Goal: Task Accomplishment & Management: Use online tool/utility

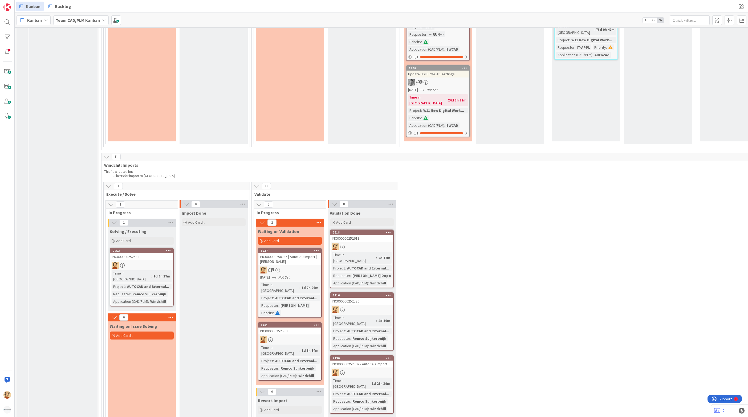
scroll to position [1078, 0]
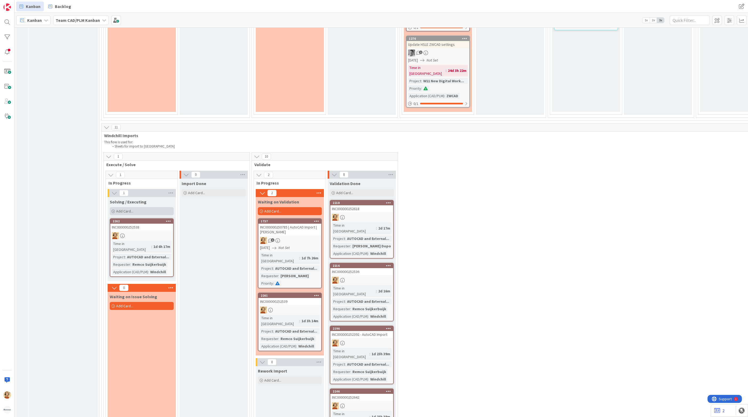
click at [140, 207] on div "Add Card..." at bounding box center [142, 211] width 64 height 8
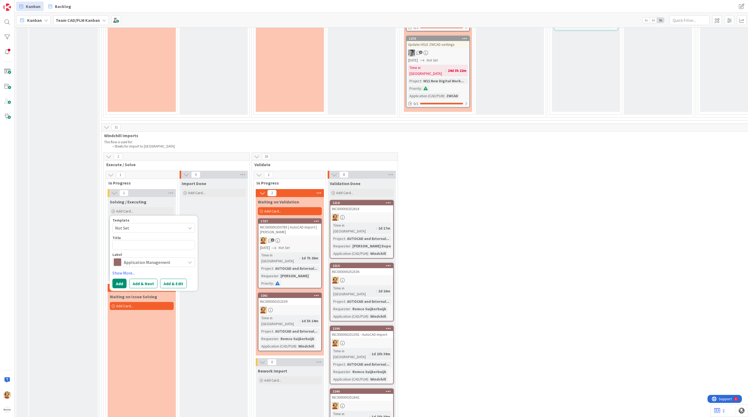
click at [136, 240] on textarea at bounding box center [153, 245] width 83 height 10
type textarea "x"
type textarea "INC000000252668"
click at [166, 279] on button "Add & Edit" at bounding box center [173, 284] width 27 height 10
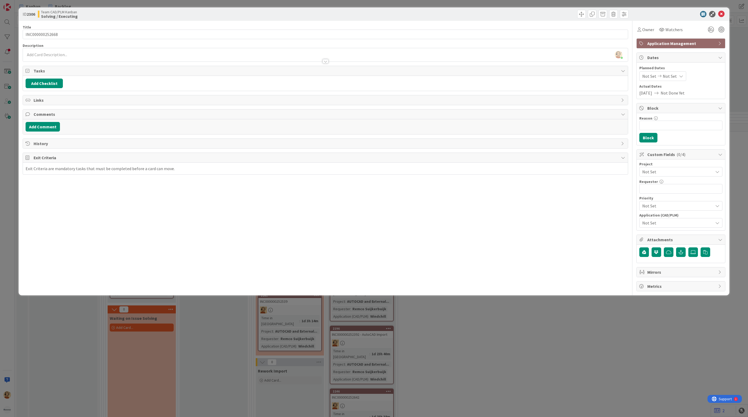
click at [60, 54] on div "[PERSON_NAME] just joined" at bounding box center [325, 54] width 605 height 13
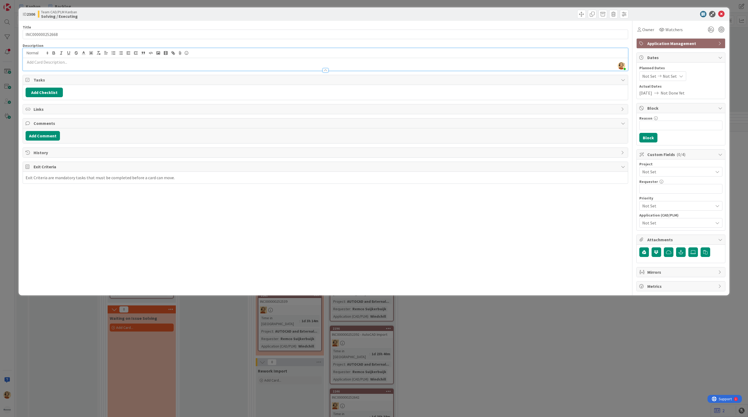
click at [57, 63] on p at bounding box center [325, 62] width 599 height 6
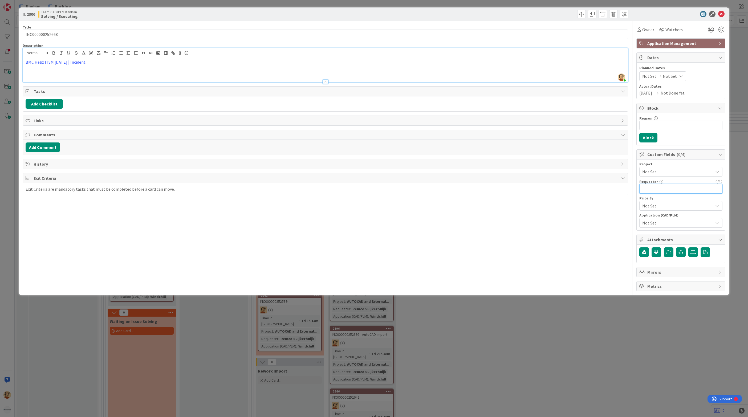
click at [669, 189] on input "text" at bounding box center [680, 189] width 83 height 10
paste input "[PERSON_NAME]"
type input "[PERSON_NAME]"
click at [661, 226] on span "Not Set" at bounding box center [677, 223] width 71 height 6
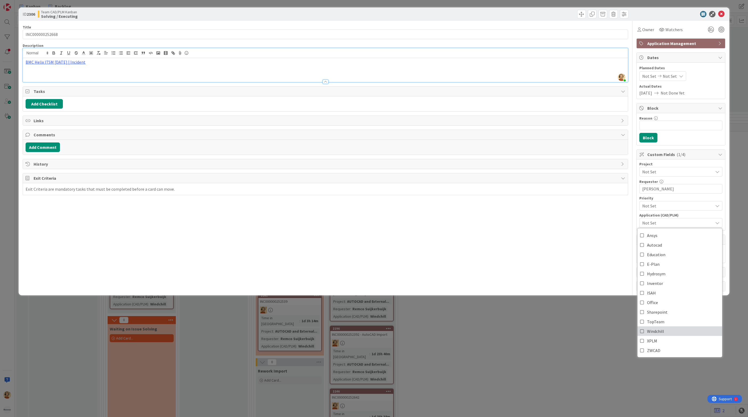
click at [662, 331] on span "Windchill" at bounding box center [655, 331] width 17 height 8
click at [670, 173] on span "Not Set" at bounding box center [676, 171] width 68 height 7
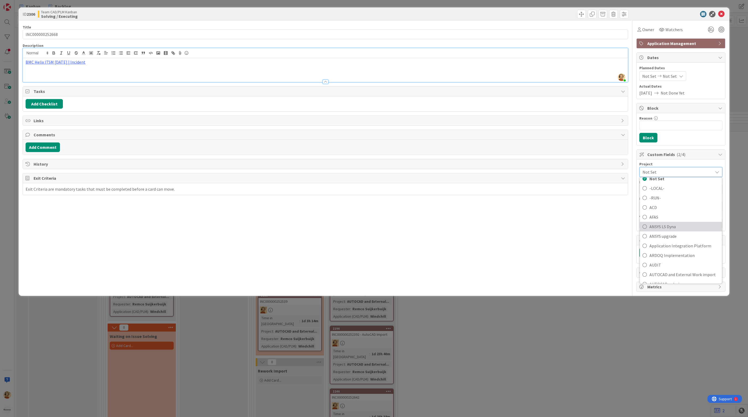
scroll to position [40, 0]
click at [679, 257] on span "AUTOCAD and External Work import" at bounding box center [684, 255] width 70 height 8
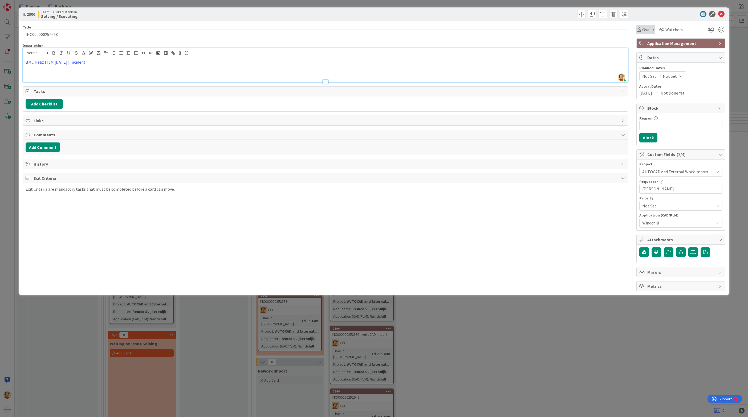
click at [641, 28] on div "Owner" at bounding box center [645, 29] width 17 height 6
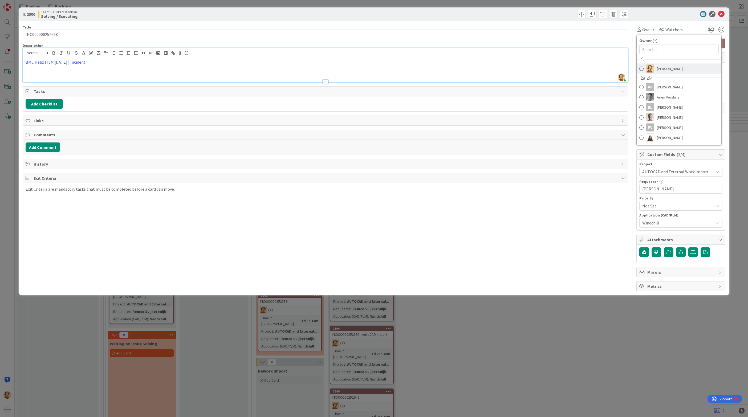
click at [648, 68] on img at bounding box center [650, 69] width 8 height 8
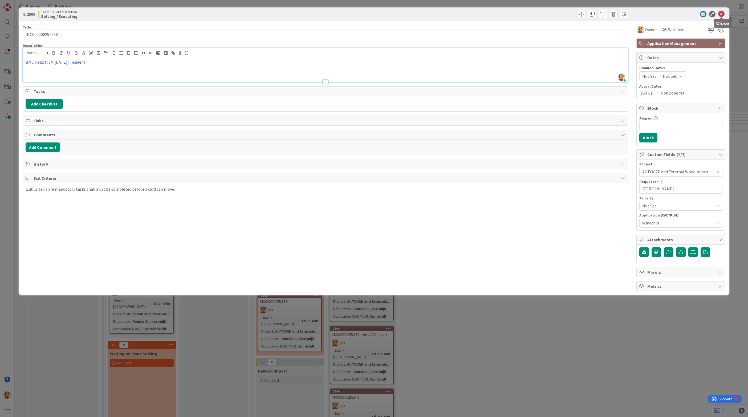
click at [721, 13] on icon at bounding box center [721, 14] width 6 height 6
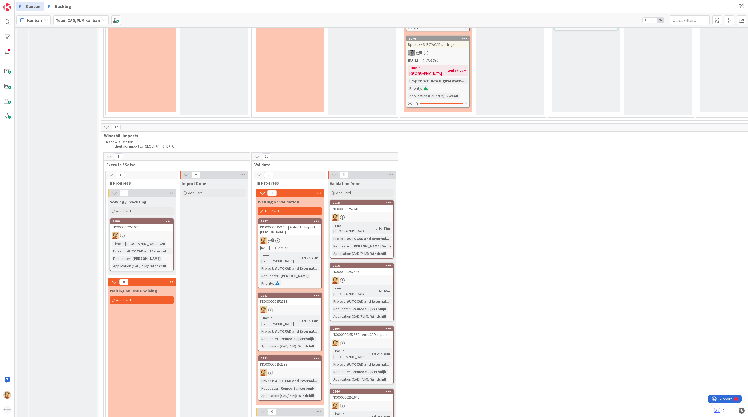
click at [289, 369] on div at bounding box center [289, 372] width 63 height 7
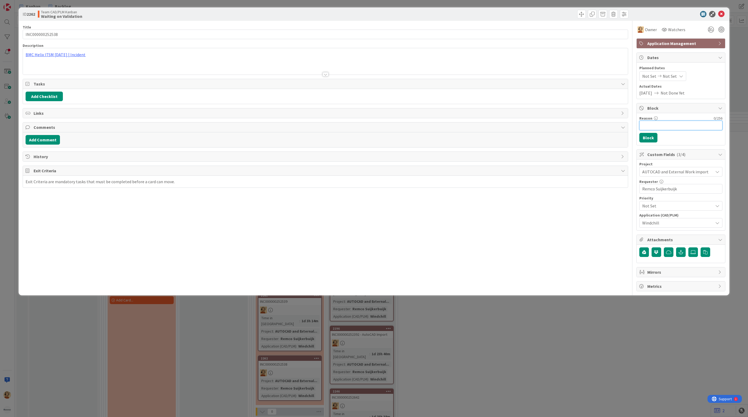
click at [661, 125] on input "Reason" at bounding box center [680, 126] width 83 height 10
type input "Waiting on check from Remco"
click at [648, 140] on button "Block" at bounding box center [648, 138] width 18 height 10
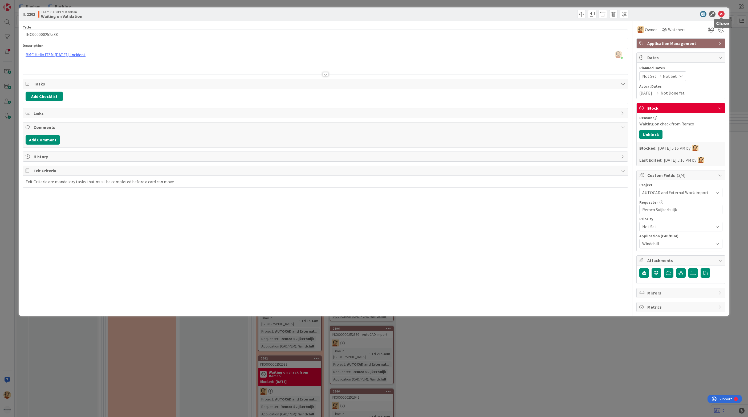
click at [720, 14] on icon at bounding box center [721, 14] width 6 height 6
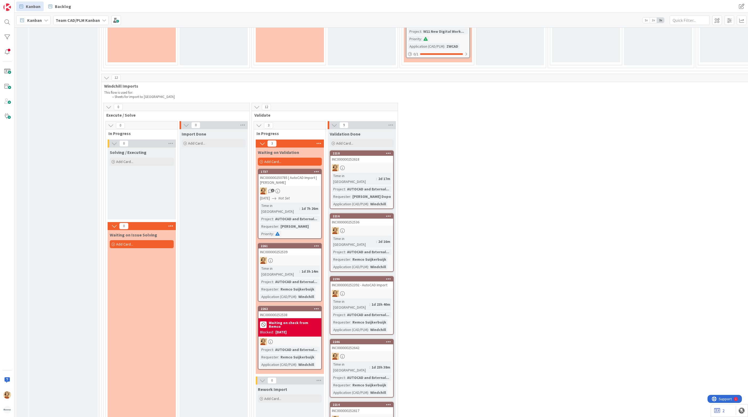
scroll to position [1096, 0]
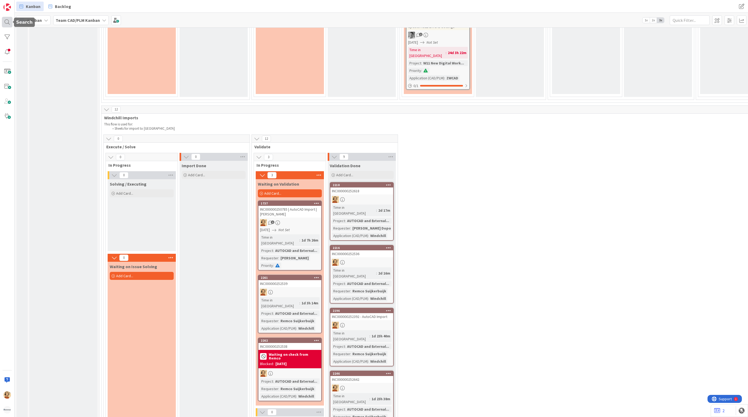
click at [6, 17] on div at bounding box center [7, 22] width 11 height 11
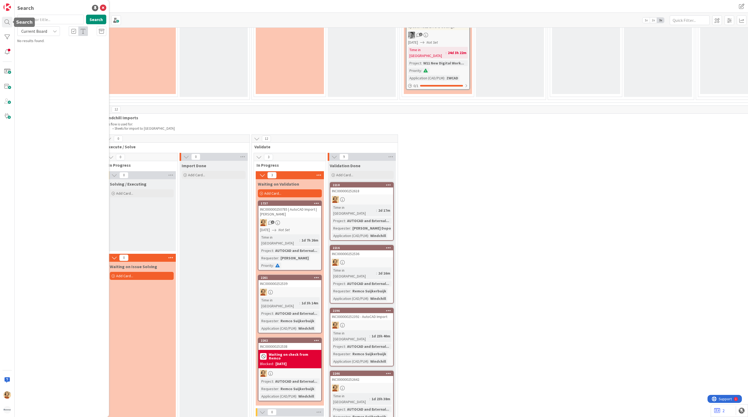
click at [54, 17] on input "text" at bounding box center [50, 20] width 67 height 10
type input "INC000000252259"
click at [98, 20] on button "Search" at bounding box center [96, 20] width 20 height 10
click at [103, 10] on icon at bounding box center [103, 8] width 6 height 6
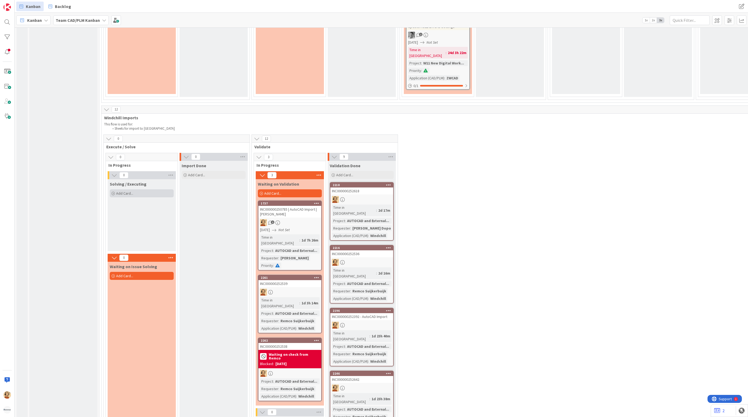
click at [134, 189] on div "Add Card..." at bounding box center [142, 193] width 64 height 8
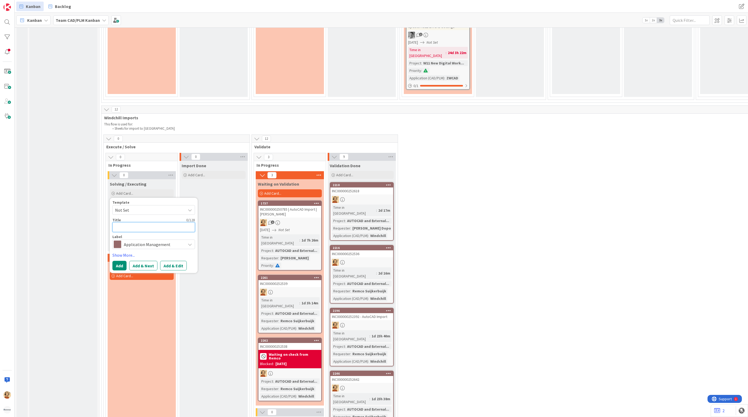
click at [133, 222] on textarea at bounding box center [153, 227] width 83 height 10
paste textarea "INC000000252259"
type textarea "x"
type textarea "INC000000252259"
click at [169, 261] on button "Add & Edit" at bounding box center [173, 266] width 27 height 10
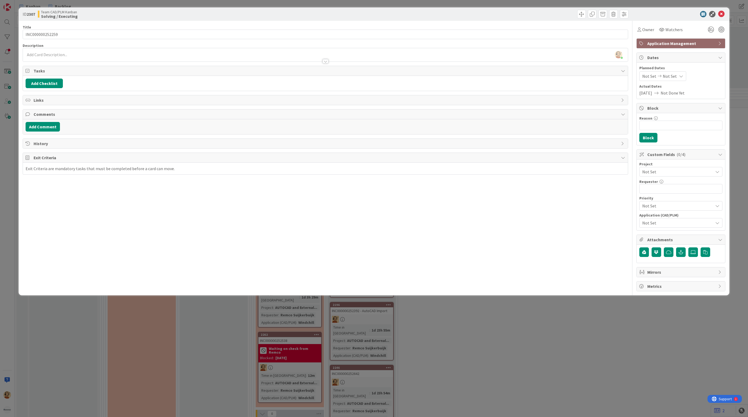
click at [117, 58] on div at bounding box center [325, 59] width 605 height 6
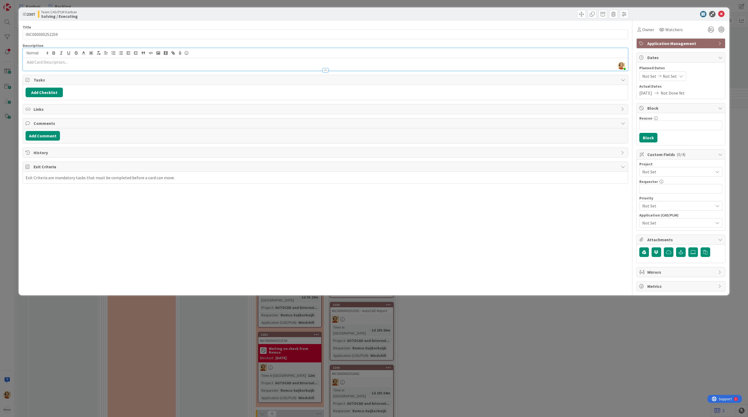
click at [105, 61] on p at bounding box center [325, 62] width 599 height 6
click at [93, 64] on p at bounding box center [325, 62] width 599 height 6
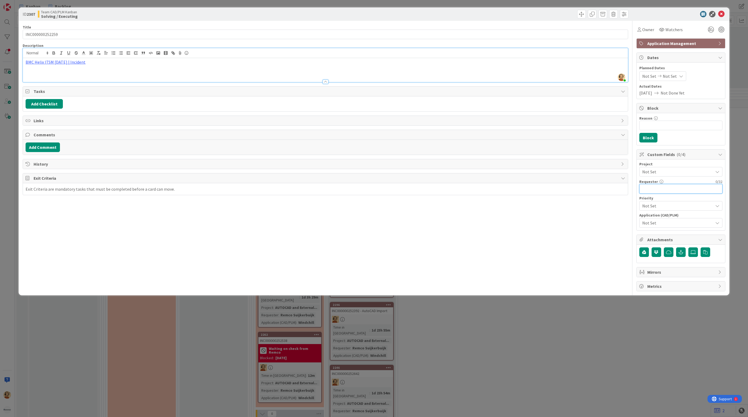
click at [668, 188] on input "text" at bounding box center [680, 189] width 83 height 10
paste input "[PERSON_NAME]"
type input "[PERSON_NAME]"
click at [663, 174] on span "Not Set" at bounding box center [676, 171] width 68 height 7
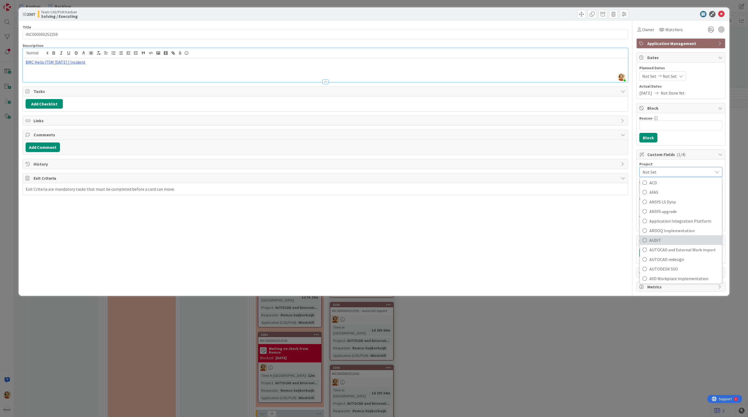
scroll to position [40, 0]
click at [683, 256] on span "AUTOCAD and External Work import" at bounding box center [684, 255] width 70 height 8
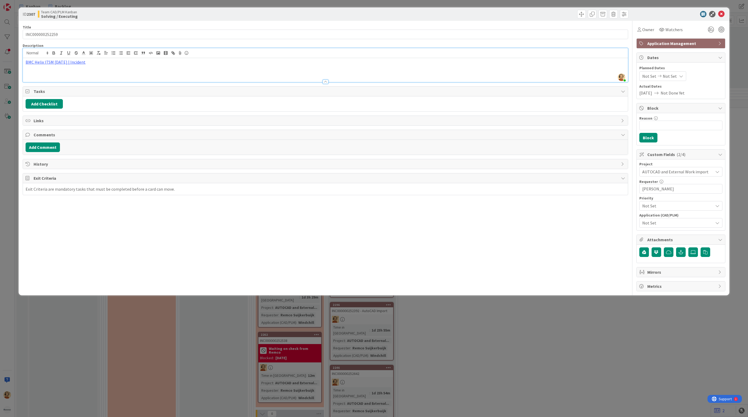
click at [664, 223] on span "Not Set" at bounding box center [677, 223] width 71 height 6
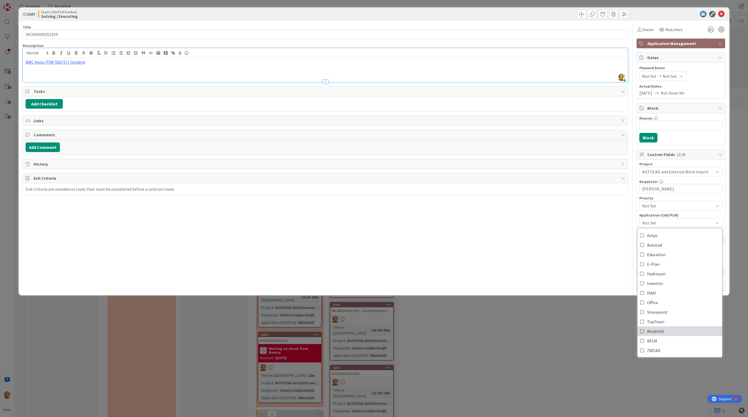
click at [661, 332] on span "Windchill" at bounding box center [655, 331] width 17 height 8
click at [591, 247] on div "Title 15 / 128 INC000000252259 Description [PERSON_NAME] just joined BMC Helix …" at bounding box center [325, 156] width 605 height 271
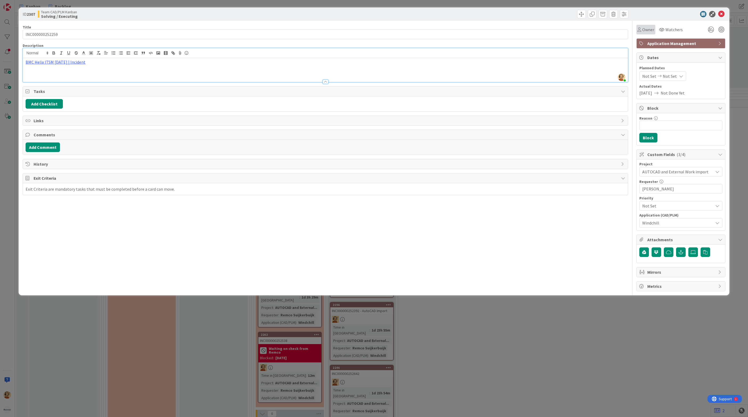
click at [649, 27] on span "Owner" at bounding box center [648, 29] width 12 height 6
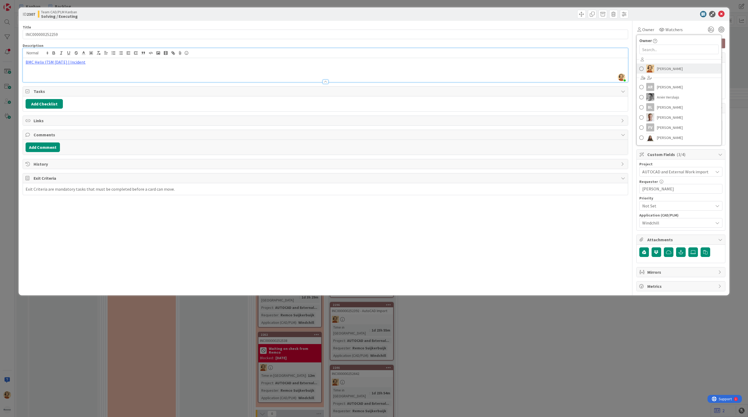
click at [654, 69] on link "[PERSON_NAME]" at bounding box center [678, 69] width 85 height 10
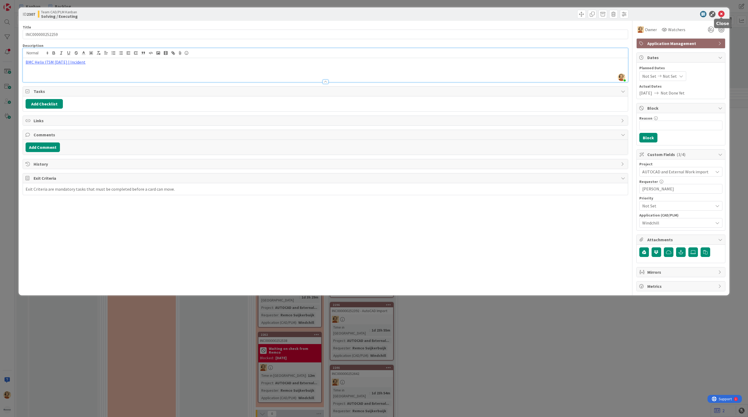
click at [721, 15] on icon at bounding box center [721, 14] width 6 height 6
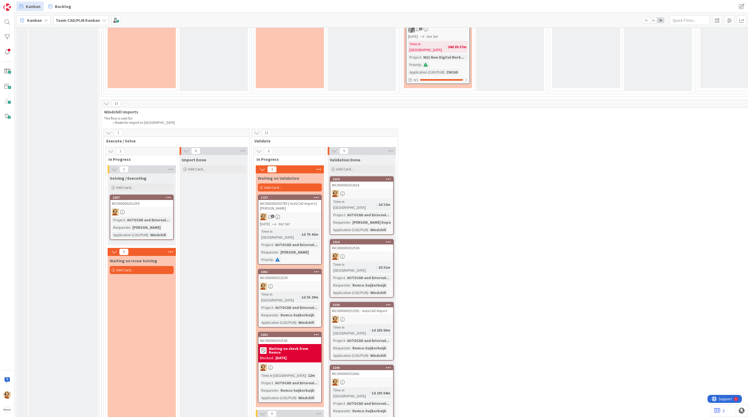
click at [74, 191] on div "Input Buffer During the Replenishment Meeting the team & Team Manager will sele…" at bounding box center [63, 305] width 68 height 2728
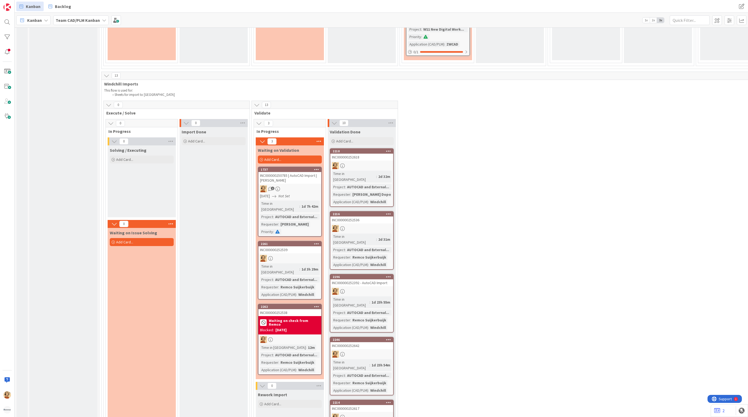
scroll to position [1120, 0]
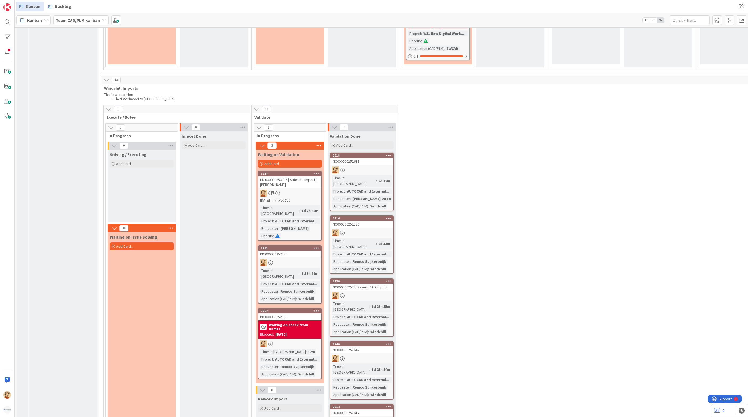
click at [304, 259] on div at bounding box center [289, 262] width 63 height 7
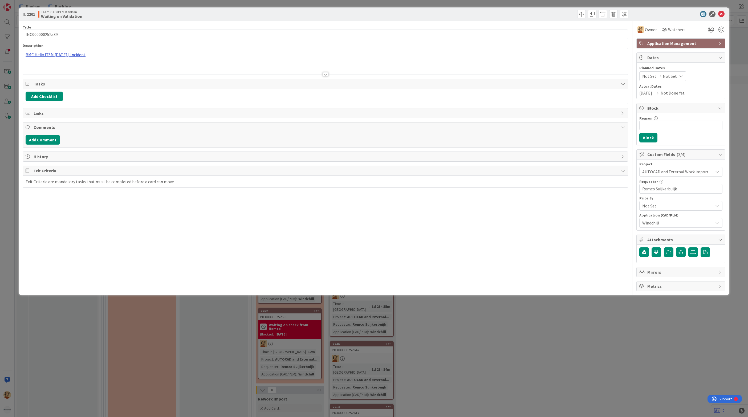
click at [64, 55] on div "BMC Helix ITSM [DATE] | Incident" at bounding box center [325, 61] width 605 height 26
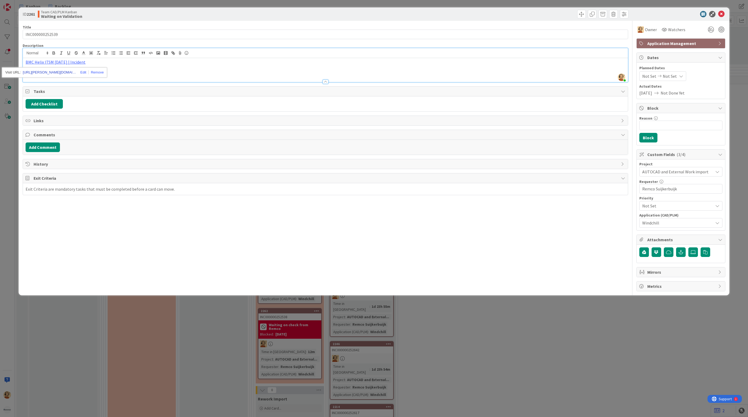
click at [62, 71] on link "[URL][PERSON_NAME][DOMAIN_NAME]" at bounding box center [49, 72] width 53 height 7
click at [719, 13] on icon at bounding box center [721, 14] width 6 height 6
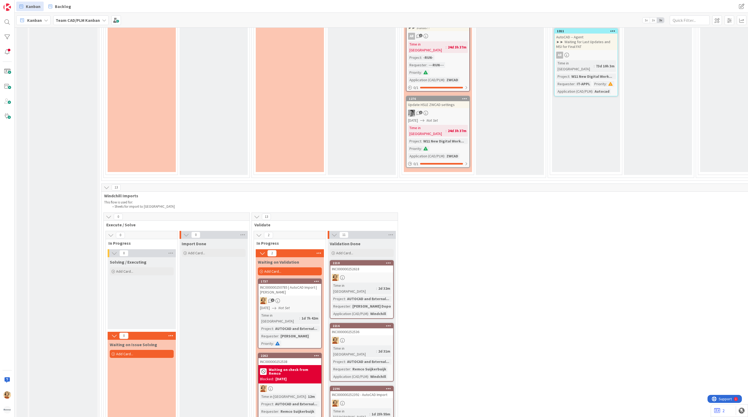
scroll to position [1006, 0]
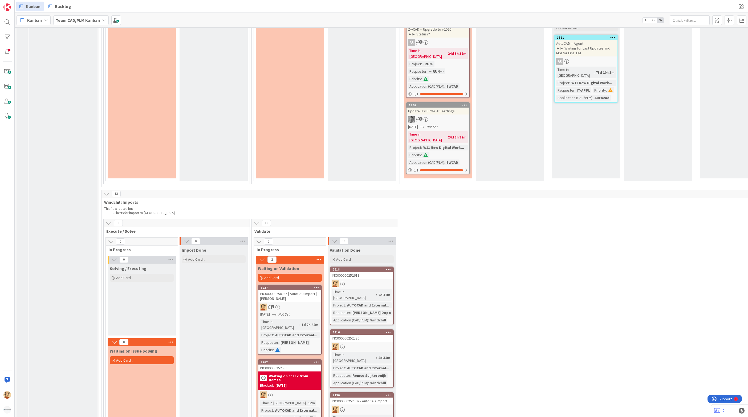
click at [298, 285] on div "1737 INC000000250785 | AutoCAD Import | [PERSON_NAME] 1 [DATE] Not Set Time in …" at bounding box center [290, 320] width 64 height 70
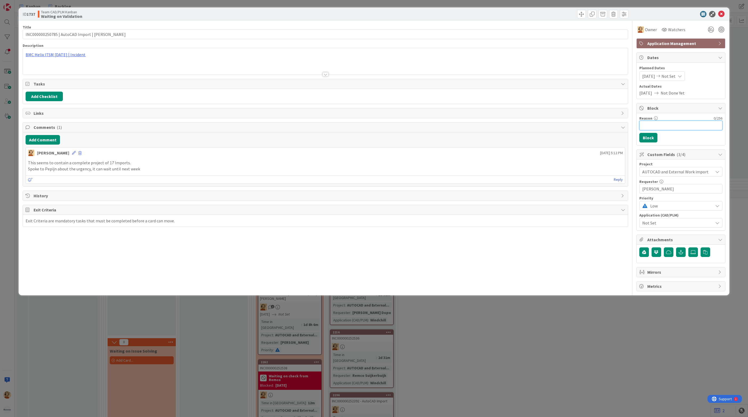
click at [651, 128] on input "Reason" at bounding box center [680, 126] width 83 height 10
drag, startPoint x: 686, startPoint y: 126, endPoint x: 451, endPoint y: 167, distance: 238.7
click at [452, 166] on p "This seems to contain a complete project of 17 Imports." at bounding box center [325, 163] width 595 height 6
click at [652, 190] on input "[PERSON_NAME]" at bounding box center [680, 189] width 83 height 10
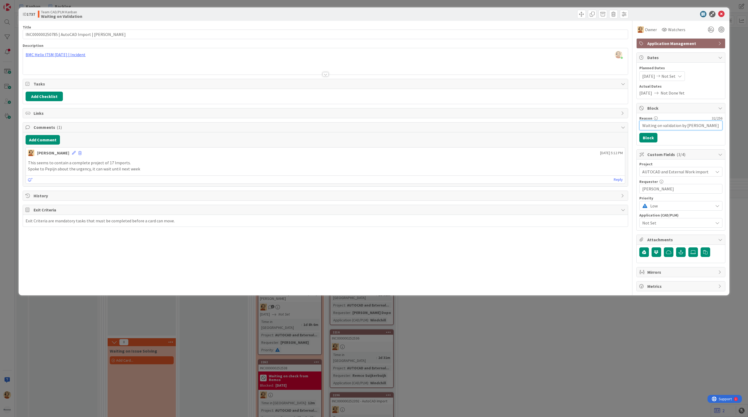
click at [693, 125] on input "Waiting on validation by [PERSON_NAME]" at bounding box center [680, 126] width 83 height 10
paste input "text"
type input "Waiting on validation by [PERSON_NAME]"
click at [649, 137] on button "Block" at bounding box center [648, 138] width 18 height 10
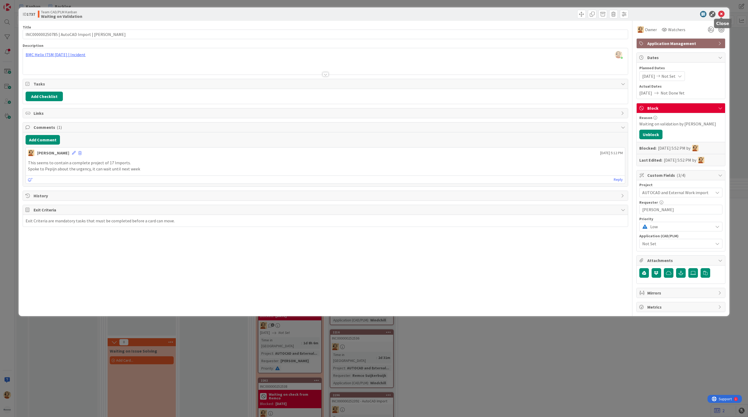
click at [722, 11] on icon at bounding box center [721, 14] width 6 height 6
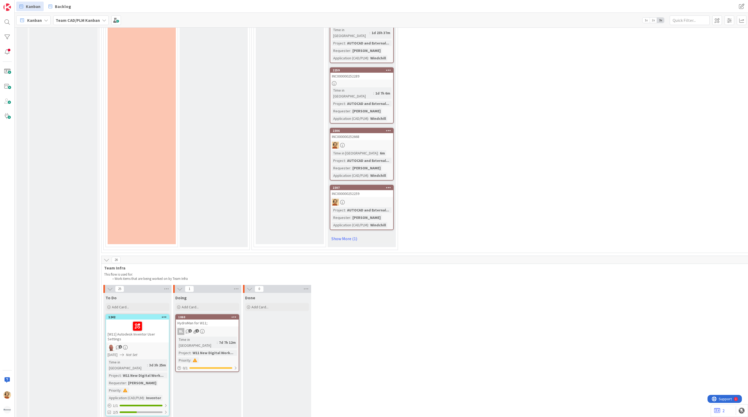
scroll to position [1525, 0]
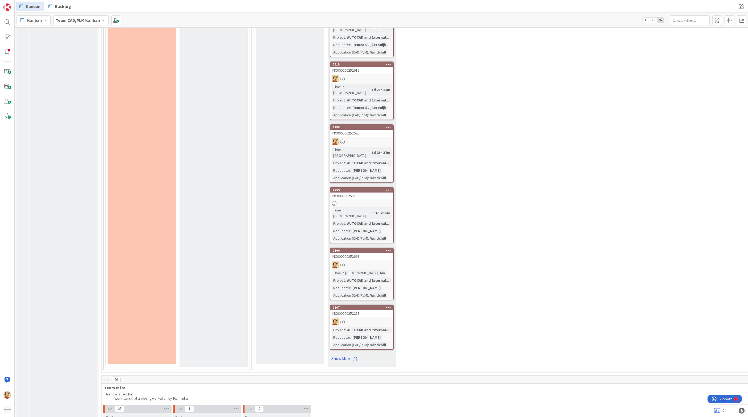
click at [362, 318] on div at bounding box center [361, 321] width 63 height 7
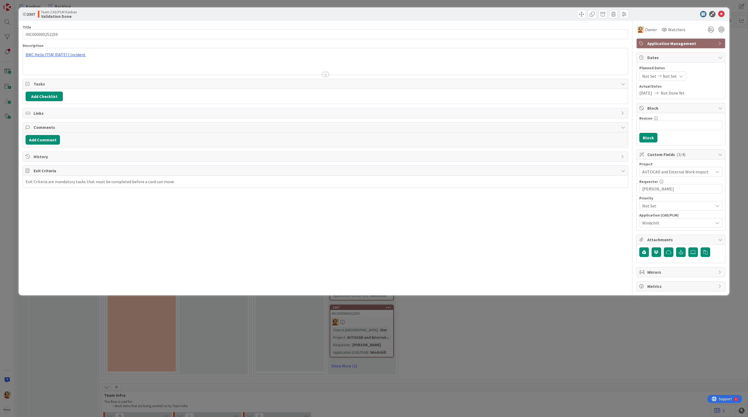
click at [77, 56] on div "BMC Helix ITSM [DATE] | Incident" at bounding box center [325, 61] width 605 height 26
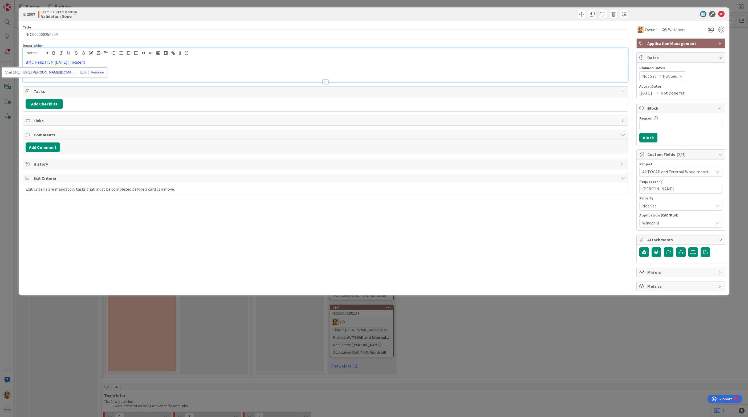
click at [58, 70] on link "[URL][PERSON_NAME][DOMAIN_NAME]" at bounding box center [49, 72] width 53 height 7
